Goal: Information Seeking & Learning: Learn about a topic

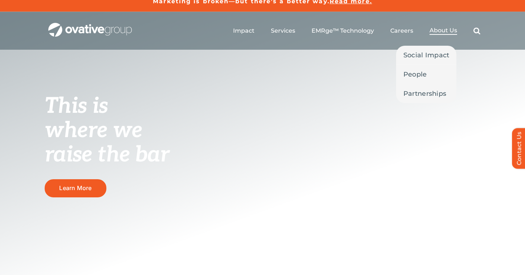
click at [442, 27] on span "About Us" at bounding box center [444, 30] width 28 height 7
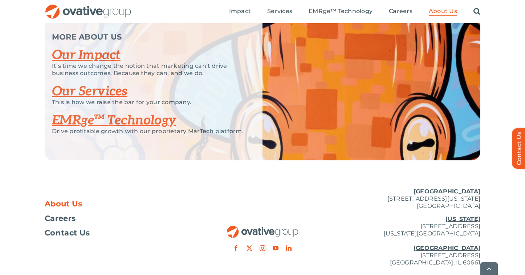
scroll to position [1545, 0]
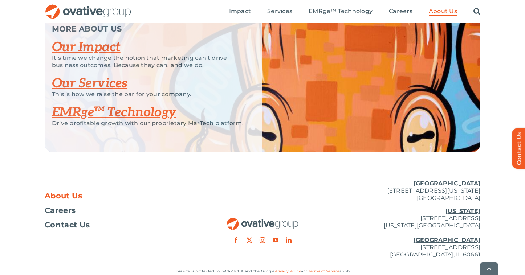
click at [89, 92] on link "Our Services" at bounding box center [90, 84] width 76 height 16
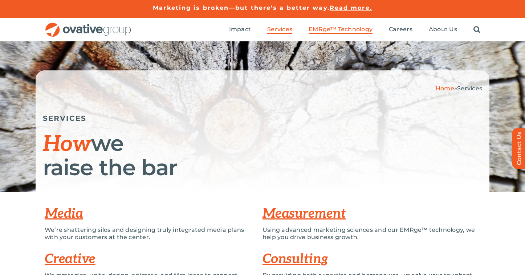
click at [336, 29] on span "EMRge™ Technology" at bounding box center [341, 29] width 64 height 7
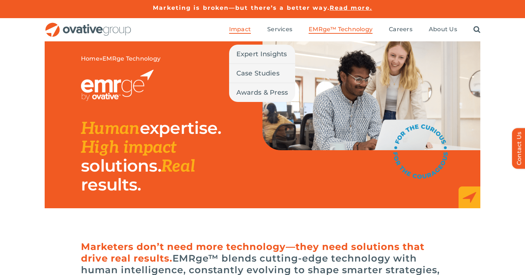
click at [236, 28] on span "Impact" at bounding box center [240, 29] width 22 height 7
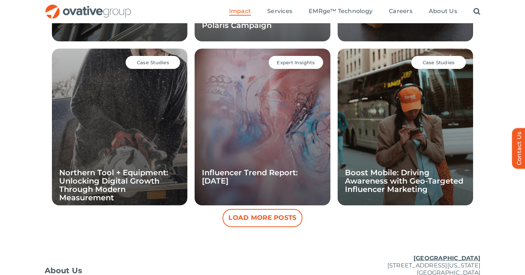
scroll to position [688, 0]
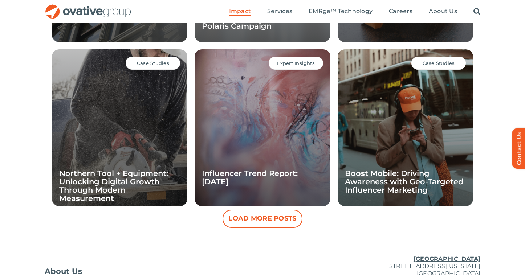
click at [260, 216] on button "Load More Posts" at bounding box center [263, 219] width 80 height 18
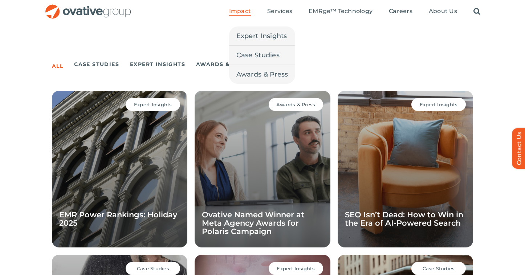
scroll to position [397, 0]
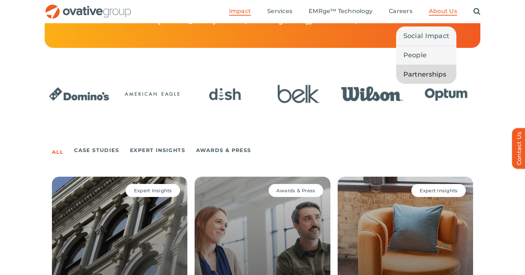
click at [416, 71] on span "Partnerships" at bounding box center [424, 74] width 43 height 10
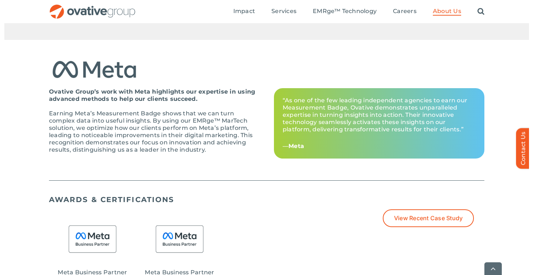
scroll to position [546, 0]
